Goal: Information Seeking & Learning: Learn about a topic

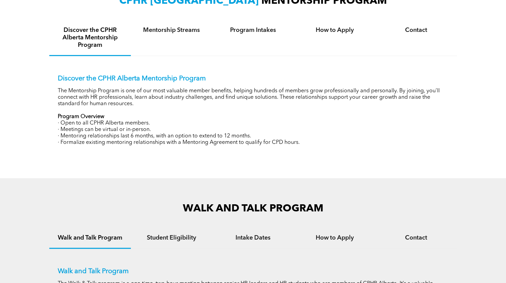
scroll to position [238, 0]
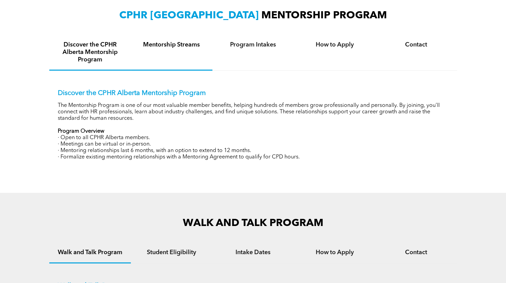
click at [172, 48] on h4 "Mentorship Streams" at bounding box center [171, 44] width 69 height 7
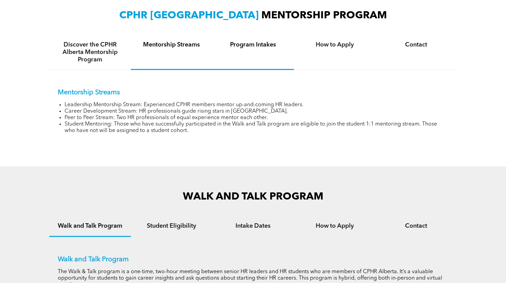
click at [268, 49] on div "Program Intakes" at bounding box center [253, 52] width 82 height 35
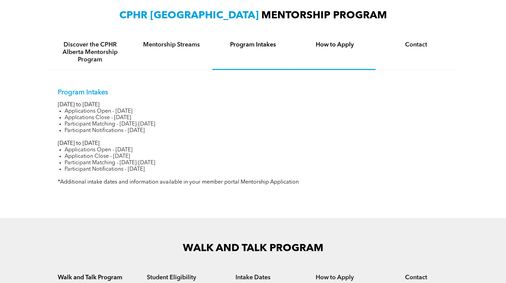
click at [331, 42] on h4 "How to Apply" at bounding box center [334, 44] width 69 height 7
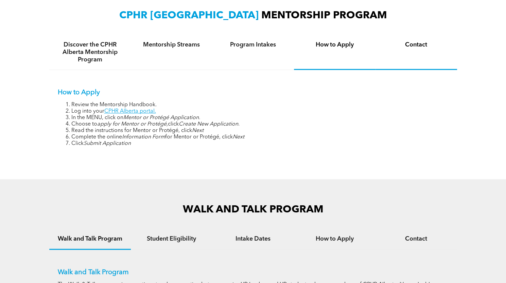
click at [405, 49] on h4 "Contact" at bounding box center [415, 44] width 69 height 7
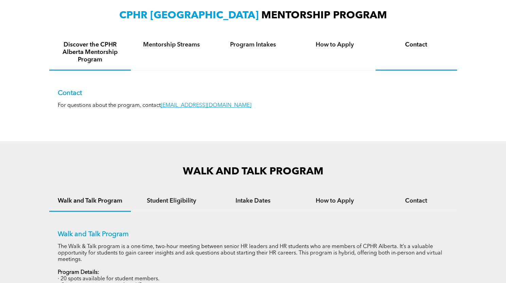
click at [107, 42] on h4 "Discover the CPHR Alberta Mentorship Program" at bounding box center [89, 52] width 69 height 22
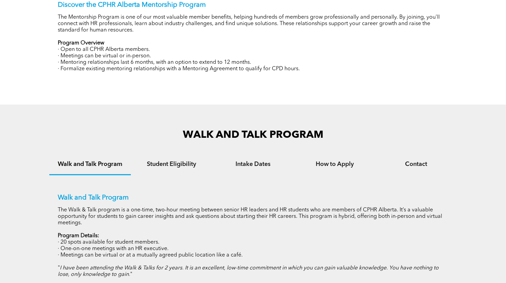
scroll to position [325, 0]
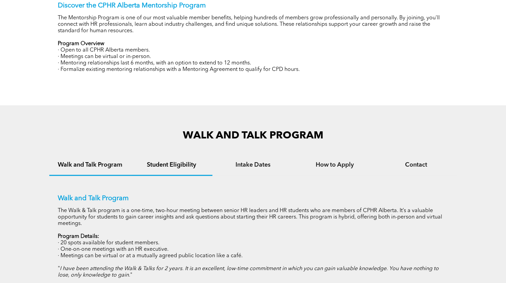
click at [187, 171] on div "Student Eligibility" at bounding box center [172, 165] width 82 height 21
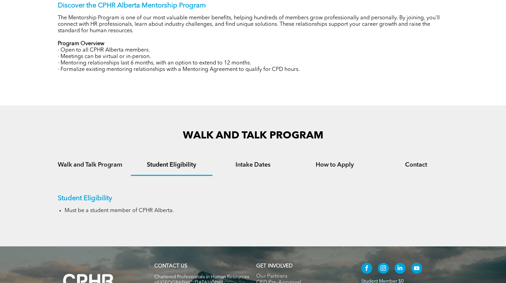
scroll to position [393, 0]
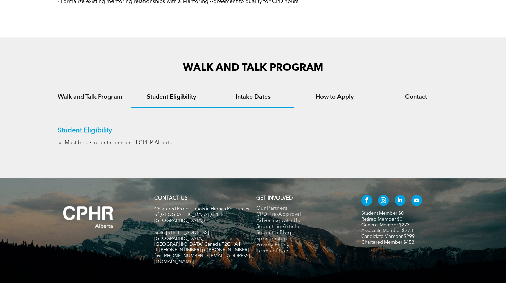
click at [253, 104] on div "Intake Dates" at bounding box center [253, 97] width 82 height 21
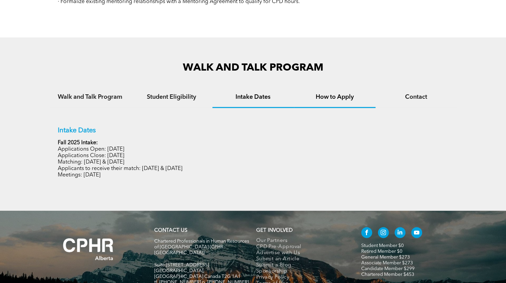
click at [334, 106] on div "How to Apply" at bounding box center [335, 97] width 82 height 21
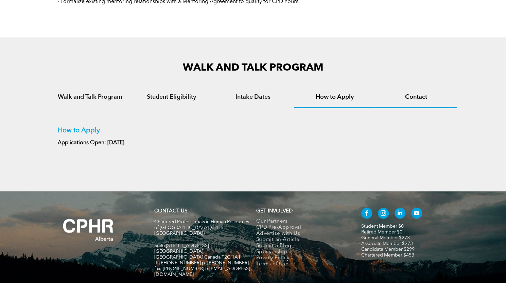
click at [385, 101] on h4 "Contact" at bounding box center [415, 96] width 69 height 7
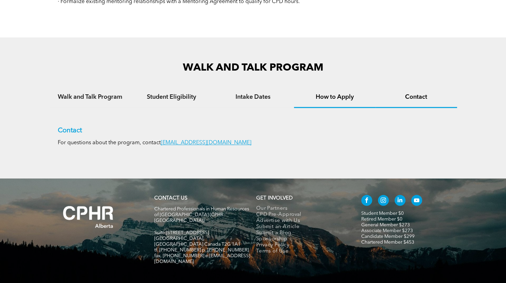
click at [329, 97] on h4 "How to Apply" at bounding box center [334, 96] width 69 height 7
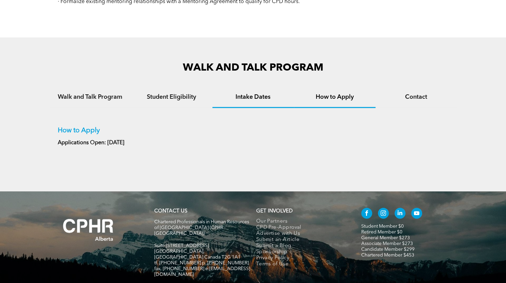
click at [274, 94] on h4 "Intake Dates" at bounding box center [252, 96] width 69 height 7
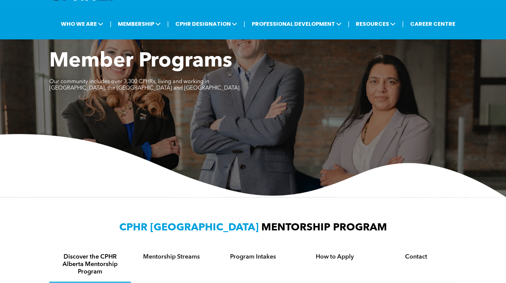
scroll to position [0, 0]
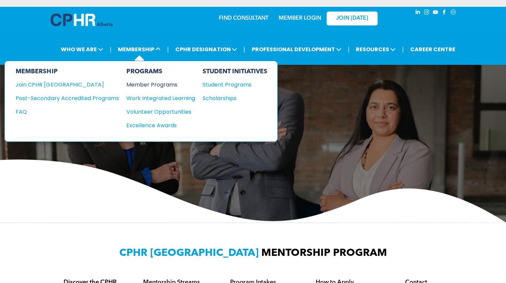
click at [149, 80] on div "Member Programs" at bounding box center [157, 84] width 62 height 8
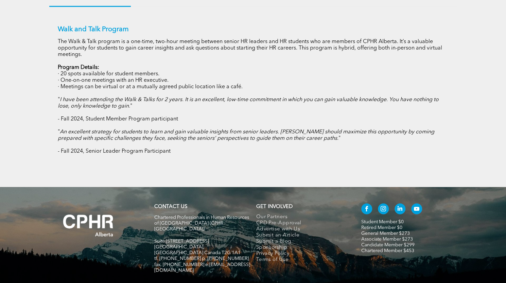
scroll to position [509, 0]
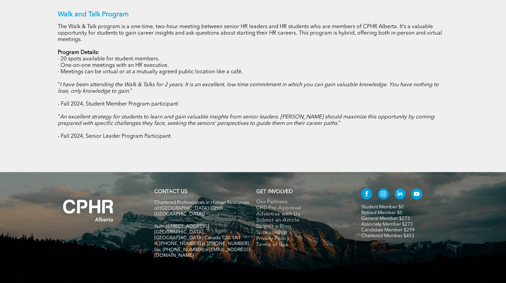
click at [189, 148] on div "Walk and Talk Program The Walk & Talk program is a one-time, two-hour meeting b…" at bounding box center [253, 70] width 408 height 157
click at [199, 144] on div "Walk and Talk Program The Walk & Talk program is a one-time, two-hour meeting b…" at bounding box center [253, 70] width 408 height 157
click at [201, 148] on div "Walk and Talk Program The Walk & Talk program is a one-time, two-hour meeting b…" at bounding box center [253, 70] width 408 height 157
click at [204, 152] on div "WALK AND TALK PROGRAM Walk and Talk Program Student Eligibility Intake Dates Ho…" at bounding box center [253, 46] width 506 height 251
click at [213, 140] on p "- Fall 2024, Senior Leader Program Participant" at bounding box center [253, 136] width 391 height 6
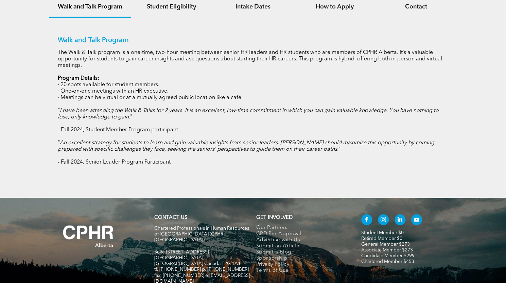
scroll to position [475, 0]
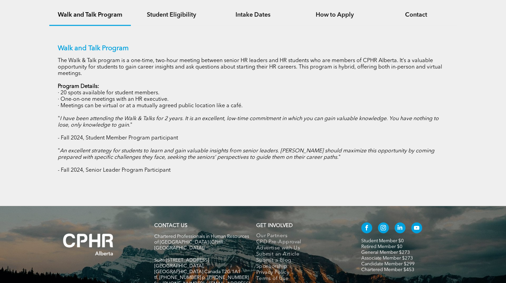
click at [214, 142] on p "- Fall 2024, Student Member Program participant" at bounding box center [253, 138] width 391 height 6
click at [217, 139] on p "- Fall 2024, Student Member Program participant" at bounding box center [253, 138] width 391 height 6
click at [217, 146] on div "Walk and Talk Program The Walk & Talk program is a one-time, two-hour meeting b…" at bounding box center [253, 108] width 391 height 129
click at [214, 150] on em "An excellent strategy for students to learn and gain valuable insights from sen…" at bounding box center [246, 154] width 376 height 12
click at [213, 158] on em "An excellent strategy for students to learn and gain valuable insights from sen…" at bounding box center [246, 154] width 376 height 12
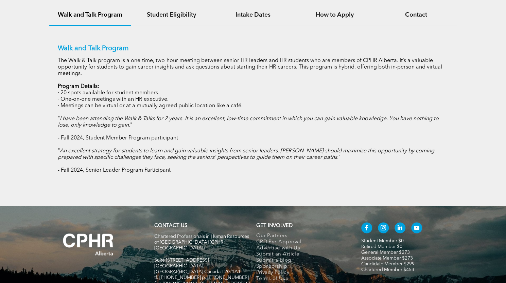
drag, startPoint x: 193, startPoint y: 164, endPoint x: 203, endPoint y: 143, distance: 23.2
click at [193, 163] on div "Walk and Talk Program The Walk & Talk program is a one-time, two-hour meeting b…" at bounding box center [253, 108] width 391 height 129
click at [203, 142] on p "- Fall 2024, Student Member Program participant" at bounding box center [253, 138] width 391 height 6
click at [220, 142] on p "- Fall 2024, Student Member Program participant" at bounding box center [253, 138] width 391 height 6
click at [217, 149] on div "Walk and Talk Program The Walk & Talk program is a one-time, two-hour meeting b…" at bounding box center [253, 108] width 391 height 129
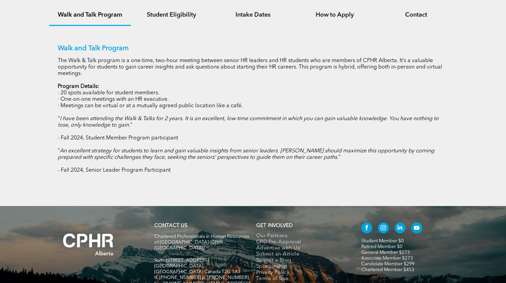
click at [212, 160] on em "An excellent strategy for students to learn and gain valuable insights from sen…" at bounding box center [246, 154] width 376 height 12
click at [213, 147] on div "Walk and Talk Program The Walk & Talk program is a one-time, two-hour meeting b…" at bounding box center [253, 108] width 391 height 129
click at [217, 152] on em "An excellent strategy for students to learn and gain valuable insights from sen…" at bounding box center [246, 154] width 376 height 12
click at [221, 159] on em "An excellent strategy for students to learn and gain valuable insights from sen…" at bounding box center [246, 154] width 376 height 12
click at [222, 150] on em "An excellent strategy for students to learn and gain valuable insights from sen…" at bounding box center [246, 154] width 376 height 12
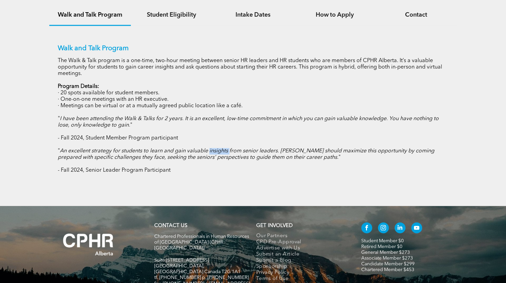
click at [222, 150] on em "An excellent strategy for students to learn and gain valuable insights from sen…" at bounding box center [246, 154] width 376 height 12
click at [221, 156] on em "An excellent strategy for students to learn and gain valuable insights from sen…" at bounding box center [246, 154] width 376 height 12
click at [354, 114] on div "Walk and Talk Program The Walk & Talk program is a one-time, two-hour meeting b…" at bounding box center [253, 108] width 391 height 129
click at [356, 121] on em "I have been attending the Walk & Talks for 2 years. It is an excellent, low-tim…" at bounding box center [248, 122] width 381 height 12
click at [357, 134] on div "Walk and Talk Program The Walk & Talk program is a one-time, two-hour meeting b…" at bounding box center [253, 108] width 391 height 129
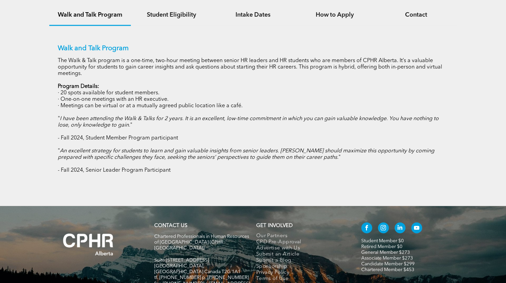
click at [378, 161] on p "" An excellent strategy for students to learn and gain valuable insights from s…" at bounding box center [253, 154] width 391 height 13
click at [364, 166] on div "Walk and Talk Program The Walk & Talk program is a one-time, two-hour meeting b…" at bounding box center [253, 108] width 391 height 129
click at [385, 178] on div "Walk and Talk Program The Walk & Talk program is a one-time, two-hour meeting b…" at bounding box center [253, 104] width 408 height 157
click at [376, 164] on div "Walk and Talk Program The Walk & Talk program is a one-time, two-hour meeting b…" at bounding box center [253, 108] width 391 height 129
click at [376, 174] on p "- Fall 2024, Senior Leader Program Participant" at bounding box center [253, 170] width 391 height 6
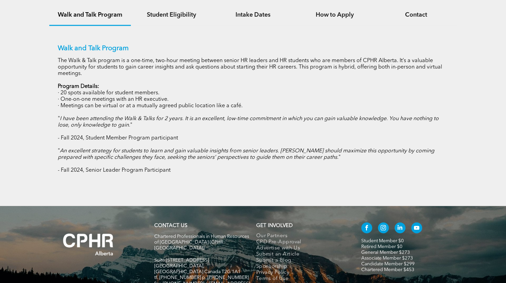
click at [345, 173] on p "- Fall 2024, Senior Leader Program Participant" at bounding box center [253, 170] width 391 height 6
click at [346, 159] on p "" An excellent strategy for students to learn and gain valuable insights from s…" at bounding box center [253, 154] width 391 height 13
click at [359, 163] on div "Walk and Talk Program The Walk & Talk program is a one-time, two-hour meeting b…" at bounding box center [253, 108] width 391 height 129
click at [361, 169] on div "Walk and Talk Program The Walk & Talk program is a one-time, two-hour meeting b…" at bounding box center [253, 108] width 391 height 129
click at [346, 174] on p "- Fall 2024, Senior Leader Program Participant" at bounding box center [253, 170] width 391 height 6
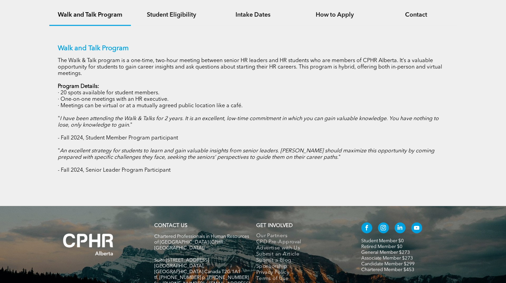
click at [342, 170] on p "- Fall 2024, Senior Leader Program Participant" at bounding box center [253, 170] width 391 height 6
click at [358, 157] on em "An excellent strategy for students to learn and gain valuable insights from sen…" at bounding box center [246, 154] width 376 height 12
click at [356, 161] on p "" An excellent strategy for students to learn and gain valuable insights from s…" at bounding box center [253, 154] width 391 height 13
click at [333, 174] on p "- Fall 2024, Senior Leader Program Participant" at bounding box center [253, 170] width 391 height 6
click at [167, 13] on h4 "Student Eligibility" at bounding box center [171, 14] width 69 height 7
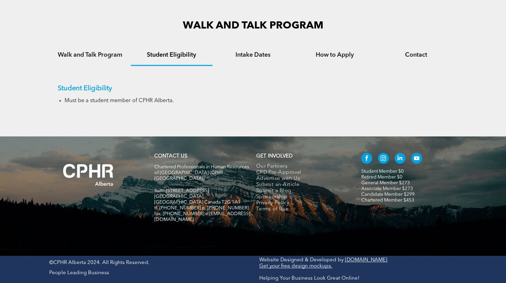
scroll to position [417, 0]
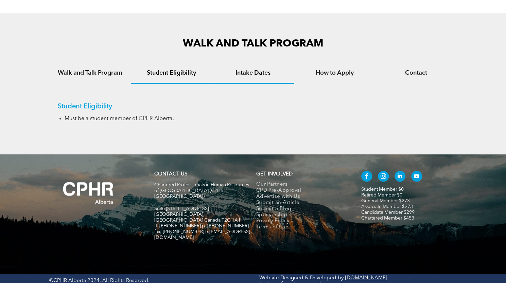
click at [241, 73] on h4 "Intake Dates" at bounding box center [252, 72] width 69 height 7
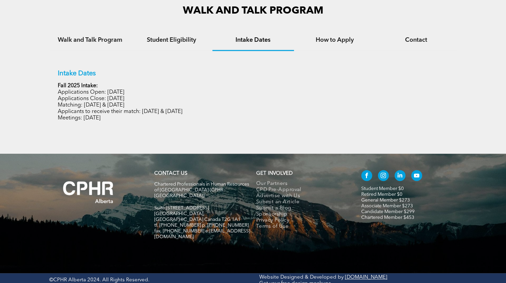
click at [317, 53] on div "Intake Dates Fall 2025 Intake: Applications Open: September 15, 2025 Applicatio…" at bounding box center [253, 90] width 408 height 79
click at [329, 45] on div "How to Apply" at bounding box center [335, 40] width 82 height 21
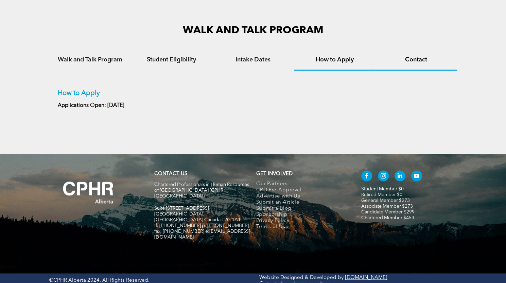
click at [408, 66] on div "Contact" at bounding box center [416, 60] width 82 height 21
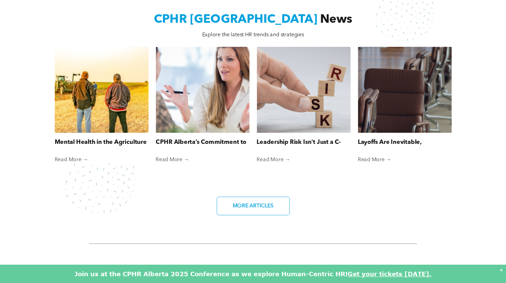
scroll to position [509, 0]
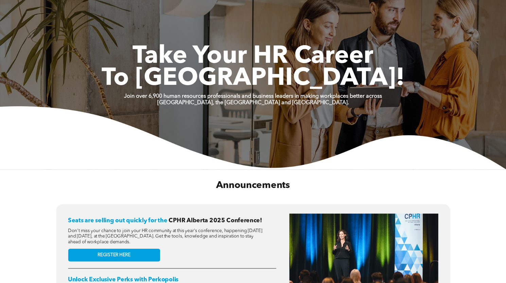
scroll to position [34, 0]
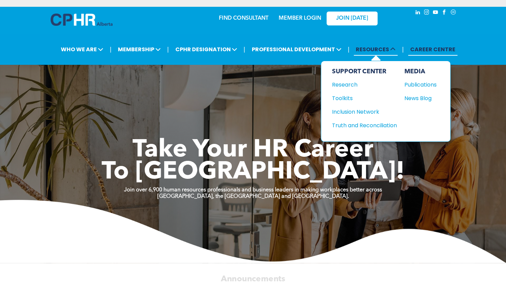
click at [381, 49] on span "RESOURCES" at bounding box center [376, 49] width 44 height 13
click at [349, 84] on div "Research" at bounding box center [361, 84] width 58 height 8
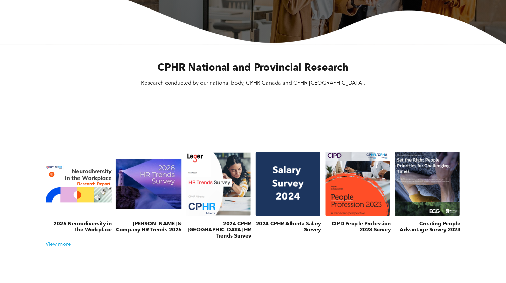
scroll to position [204, 0]
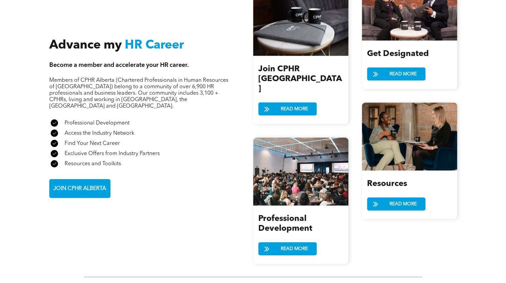
scroll to position [747, 0]
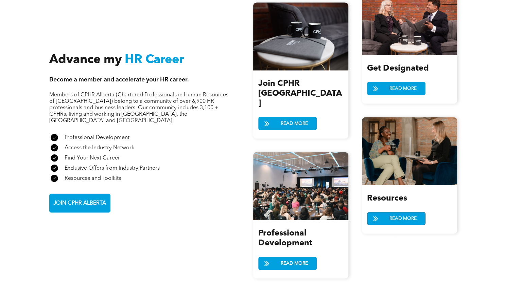
click at [408, 212] on span "READ MORE" at bounding box center [403, 218] width 32 height 13
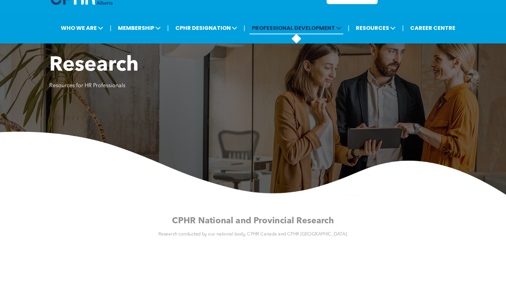
scroll to position [34, 0]
